Goal: Use online tool/utility

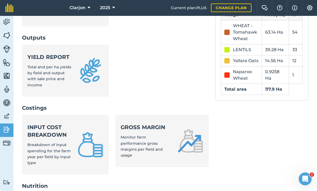
scroll to position [161, 0]
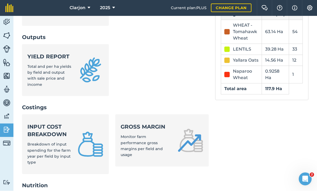
click at [10, 32] on img at bounding box center [7, 36] width 8 height 8
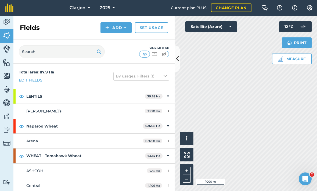
click at [225, 22] on button "Satellite (Azure)" at bounding box center [212, 27] width 52 height 11
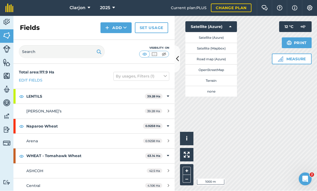
click at [225, 43] on button "Satellite (Mapbox)" at bounding box center [212, 48] width 52 height 11
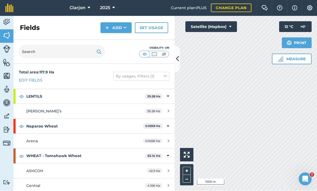
click at [218, 22] on button "Satellite (Mapbox)" at bounding box center [212, 27] width 52 height 11
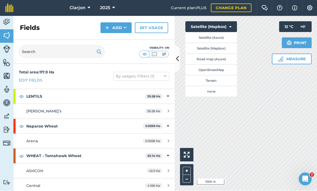
click at [225, 32] on button "Satellite (Azure)" at bounding box center [212, 37] width 52 height 11
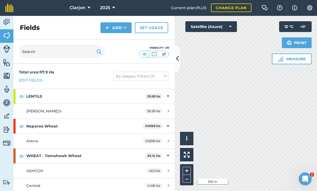
click at [228, 22] on button "Satellite (Azure)" at bounding box center [212, 27] width 52 height 11
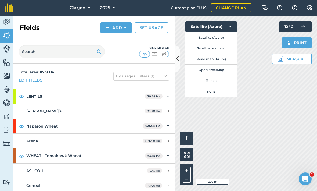
click at [221, 43] on button "Satellite (Mapbox)" at bounding box center [212, 48] width 52 height 11
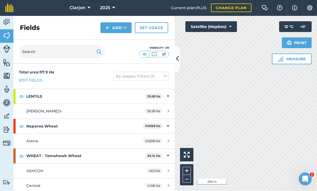
click at [228, 22] on button "Satellite (Mapbox)" at bounding box center [212, 27] width 52 height 11
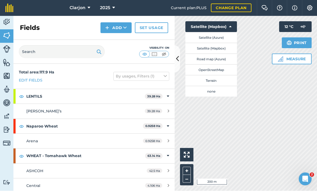
click at [227, 32] on button "Satellite (Azure)" at bounding box center [212, 37] width 52 height 11
